Goal: Transaction & Acquisition: Purchase product/service

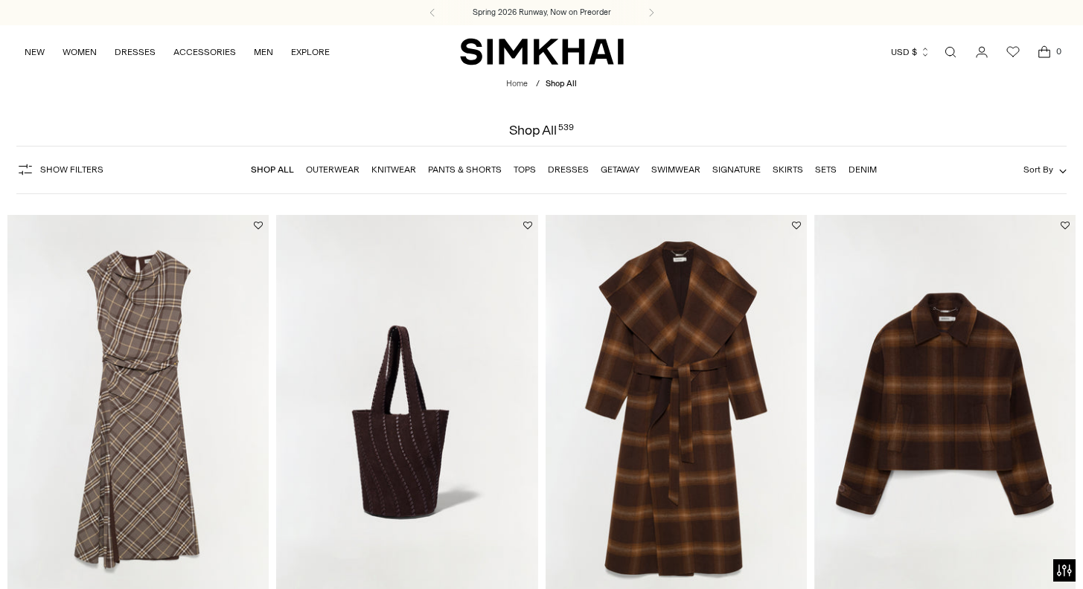
click at [946, 50] on link "Open search modal" at bounding box center [950, 52] width 30 height 30
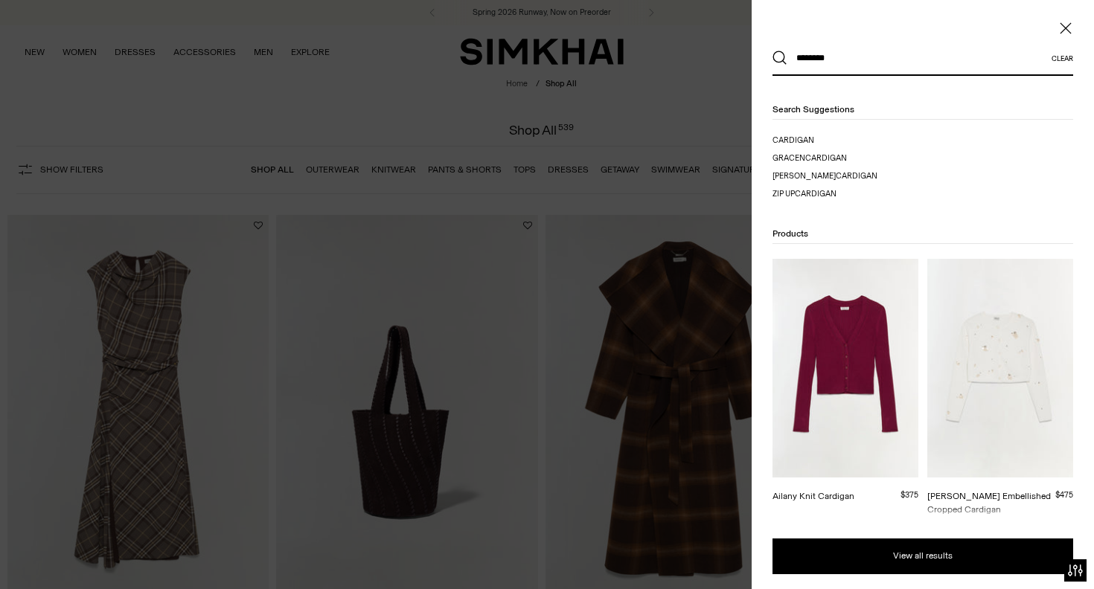
type input "********"
click at [780, 58] on button "Search" at bounding box center [779, 58] width 15 height 15
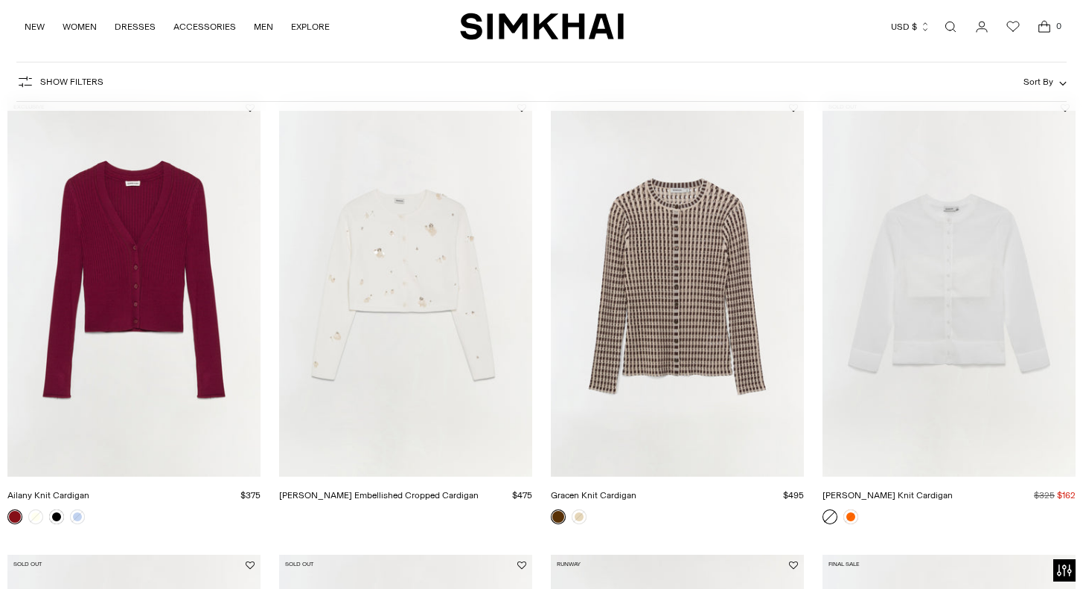
scroll to position [279, 0]
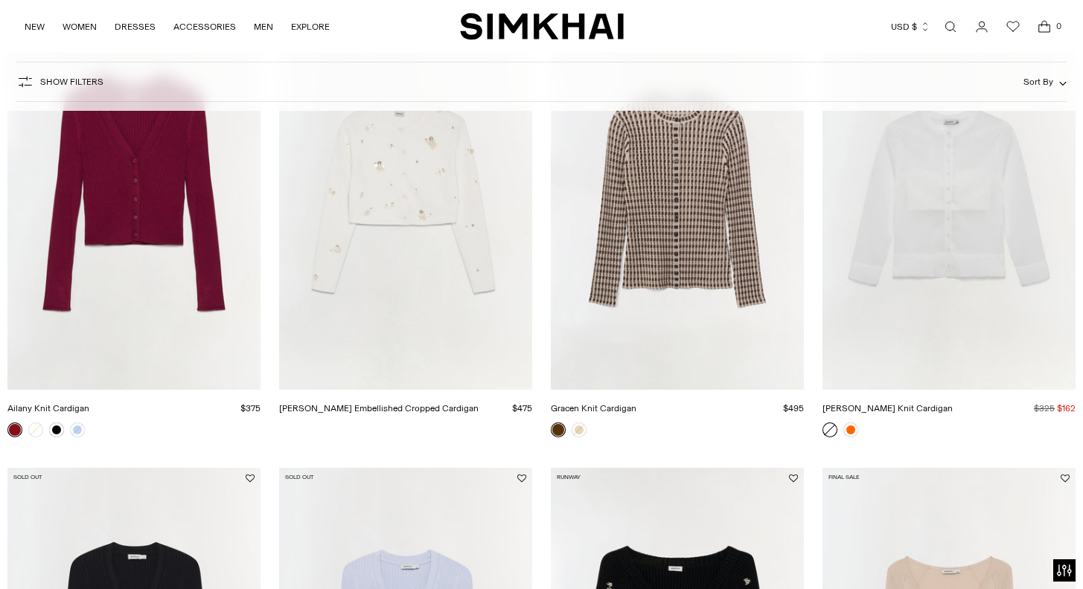
click at [59, 414] on link "Ailany Knit Cardigan" at bounding box center [48, 408] width 82 height 10
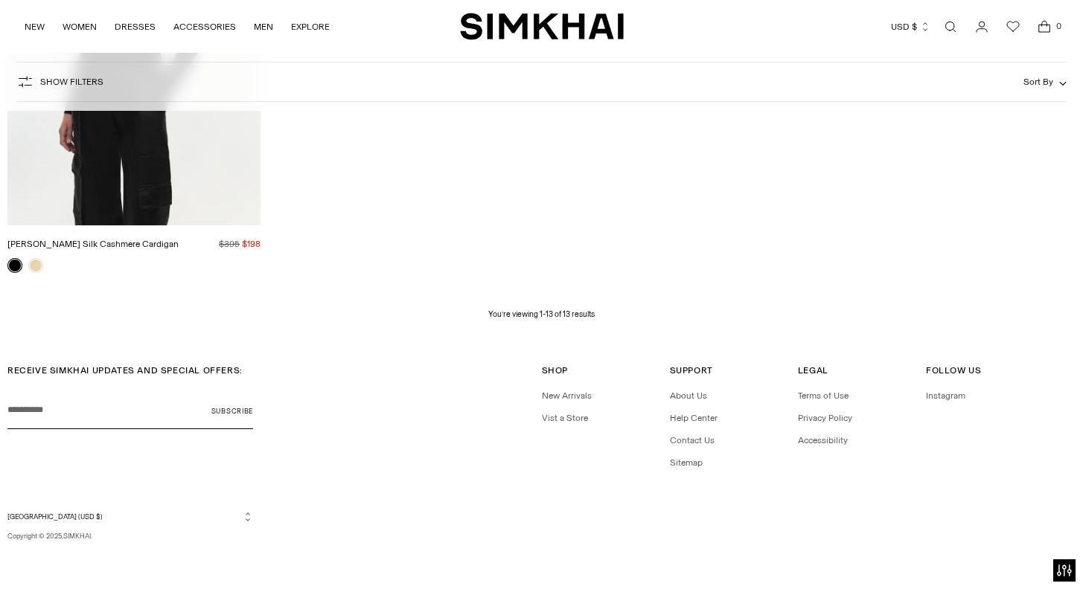
scroll to position [1947, 0]
click at [570, 391] on link "New Arrivals" at bounding box center [567, 396] width 50 height 10
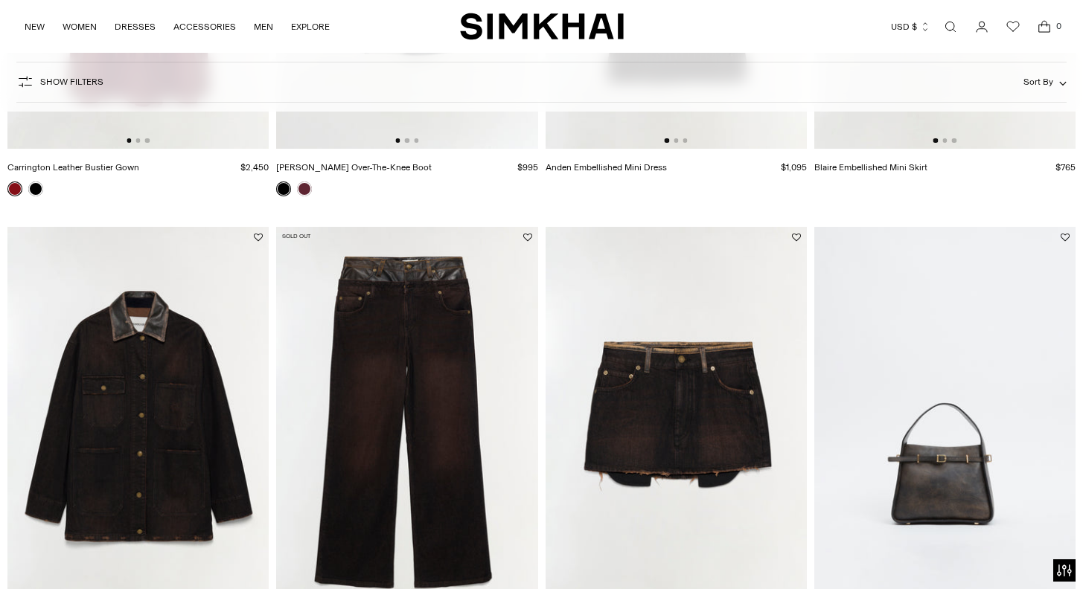
scroll to position [1504, 0]
